Goal: Task Accomplishment & Management: Use online tool/utility

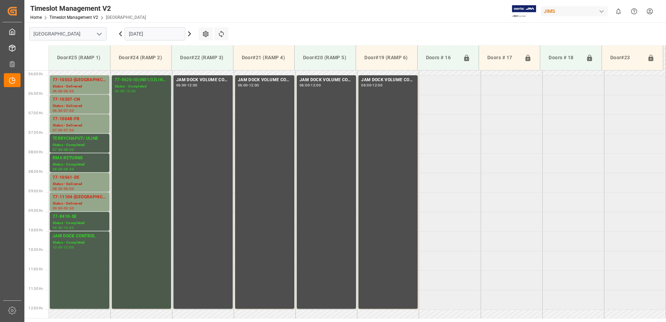
scroll to position [203, 0]
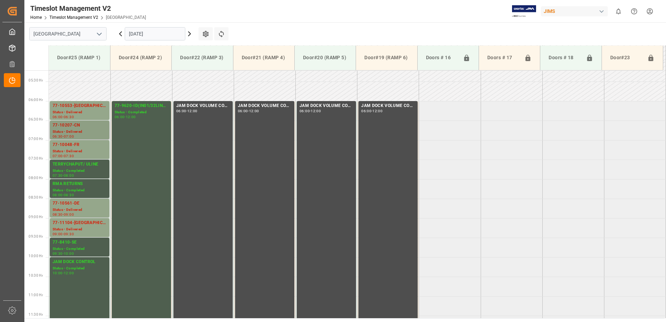
click at [81, 127] on div "77-10207-CN" at bounding box center [80, 125] width 54 height 7
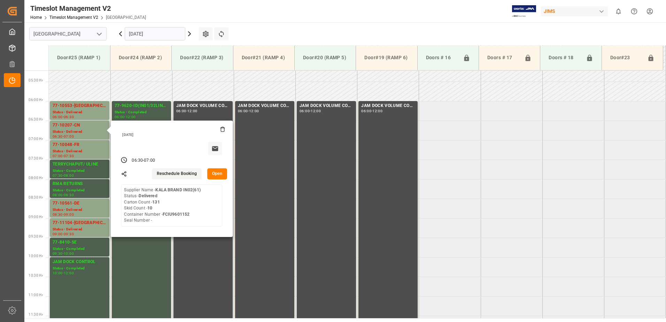
click at [217, 173] on button "Open" at bounding box center [217, 173] width 20 height 11
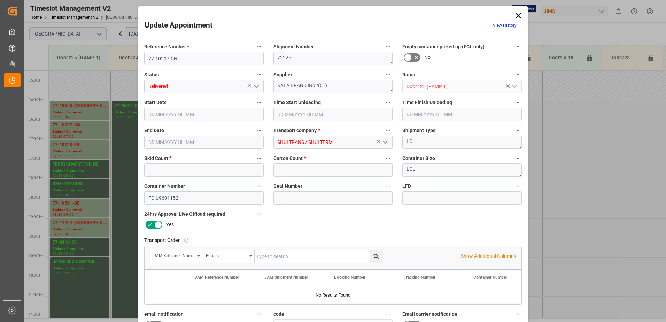
type input "10"
type input "131"
type input "[DATE] 06:30"
type input "[DATE] 10:15"
type input "[DATE] 07:00"
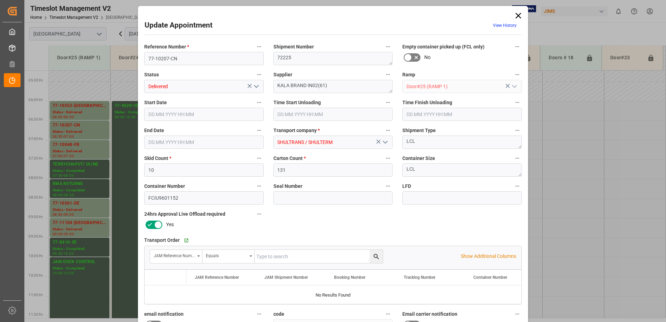
type input "[DATE] 11:38"
click at [414, 115] on input "text" at bounding box center [461, 114] width 119 height 13
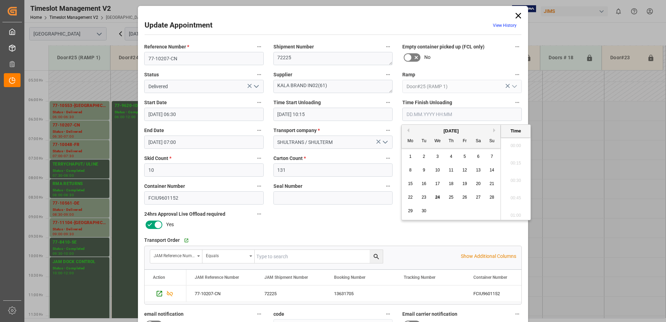
scroll to position [942, 0]
click at [423, 198] on span "23" at bounding box center [423, 197] width 5 height 5
click at [515, 194] on li "11:15" at bounding box center [516, 195] width 30 height 17
type input "[DATE] 11:15"
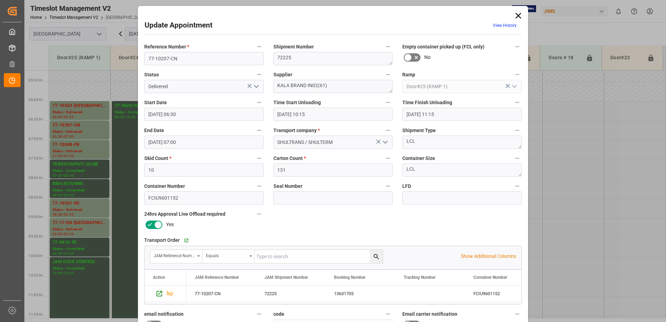
click at [255, 86] on icon "open menu" at bounding box center [256, 86] width 8 height 8
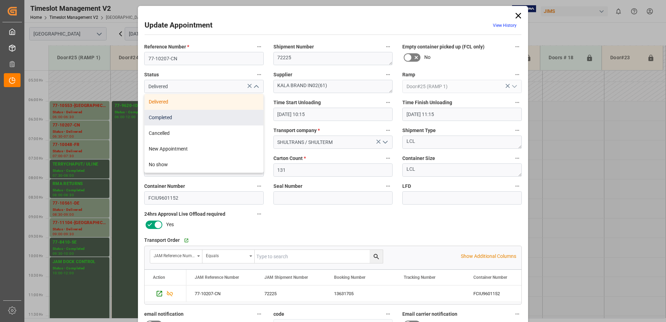
click at [195, 117] on div "Completed" at bounding box center [203, 118] width 119 height 16
type input "Completed"
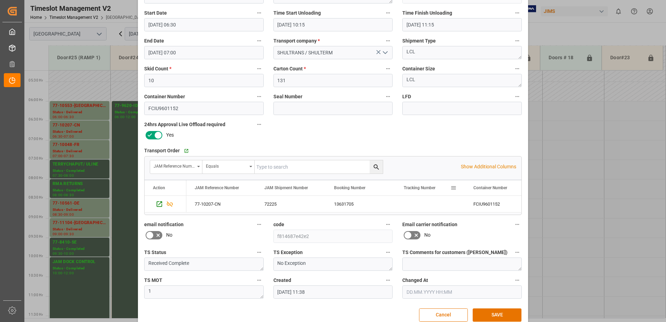
scroll to position [102, 0]
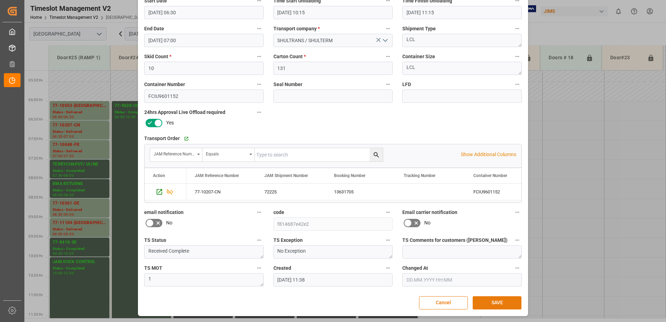
click at [492, 303] on button "SAVE" at bounding box center [496, 302] width 49 height 13
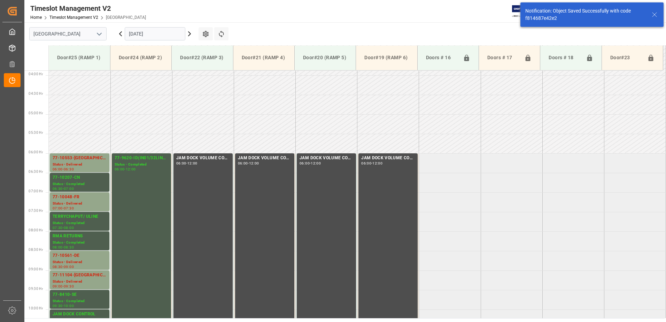
scroll to position [191, 0]
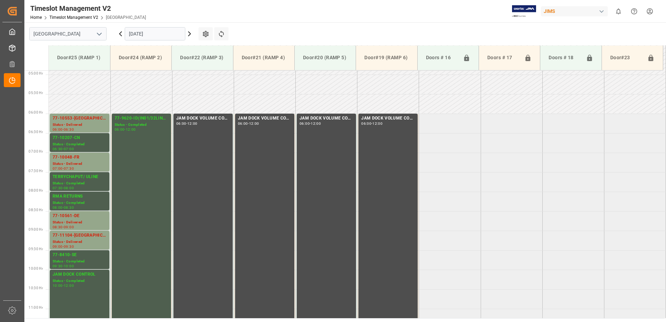
click at [188, 33] on icon at bounding box center [189, 34] width 8 height 8
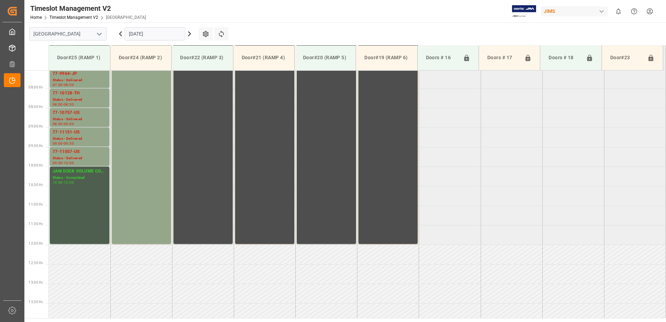
scroll to position [224, 0]
